Goal: Transaction & Acquisition: Obtain resource

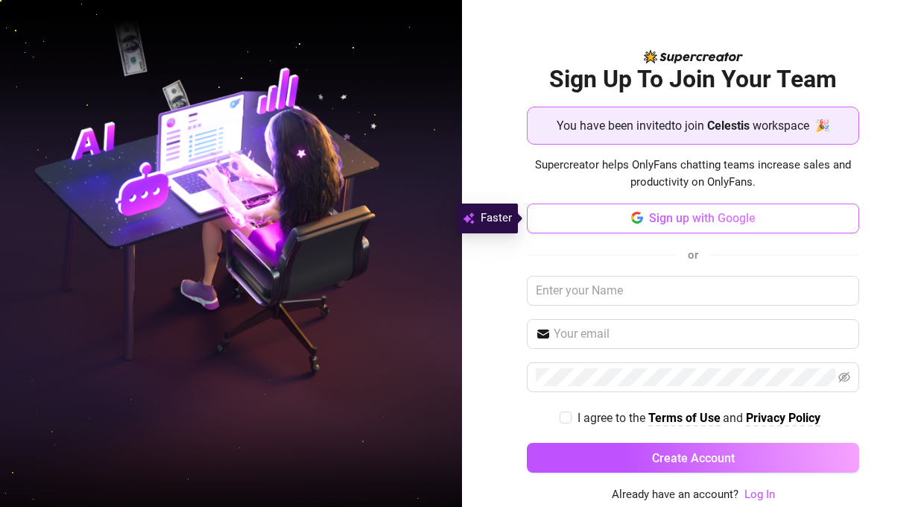
click at [726, 226] on button "Sign up with Google" at bounding box center [693, 218] width 332 height 30
click at [741, 226] on button "Sign up with Google" at bounding box center [693, 218] width 332 height 30
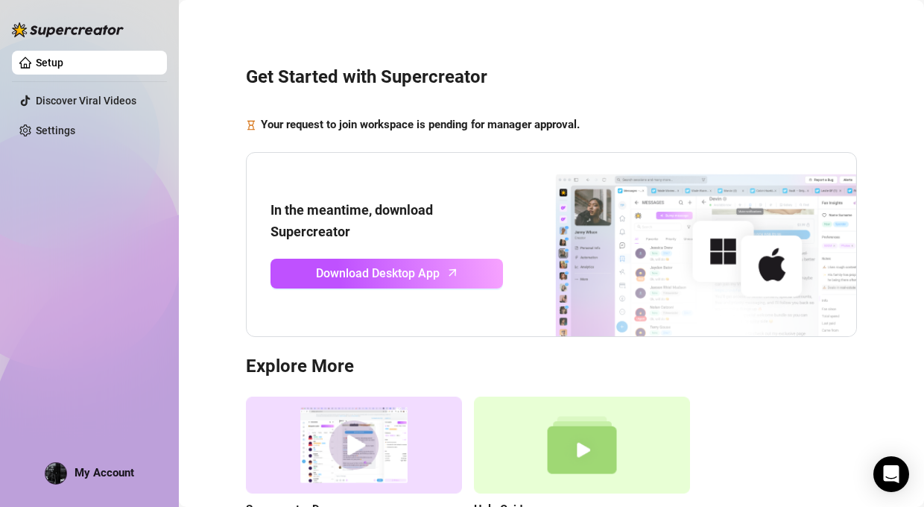
click at [14, 165] on div "Setup Discover Viral Videos Settings My Account" at bounding box center [89, 246] width 155 height 493
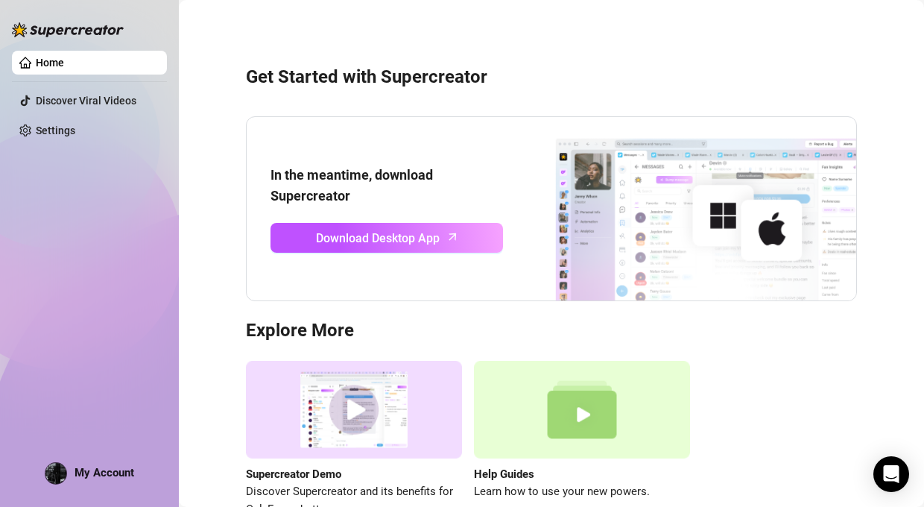
scroll to position [94, 0]
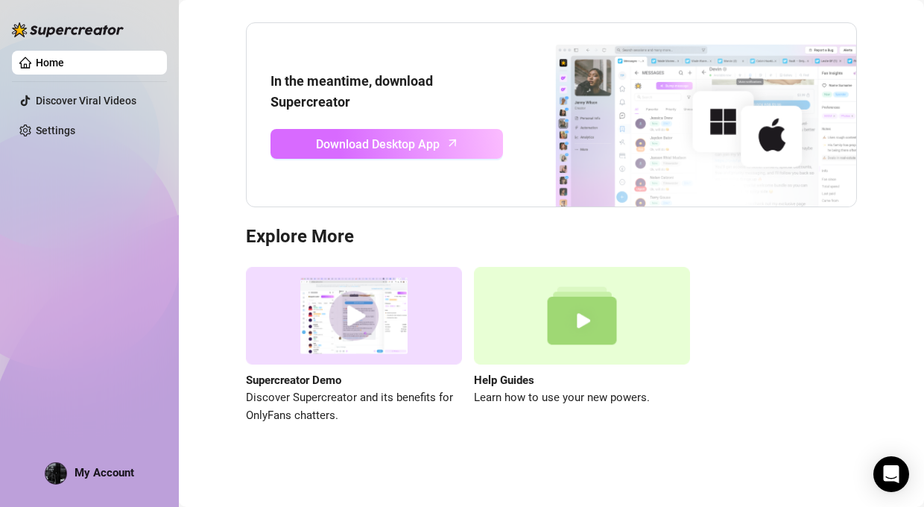
click at [434, 145] on span "Download Desktop App" at bounding box center [378, 144] width 124 height 19
